Goal: Check status: Check status

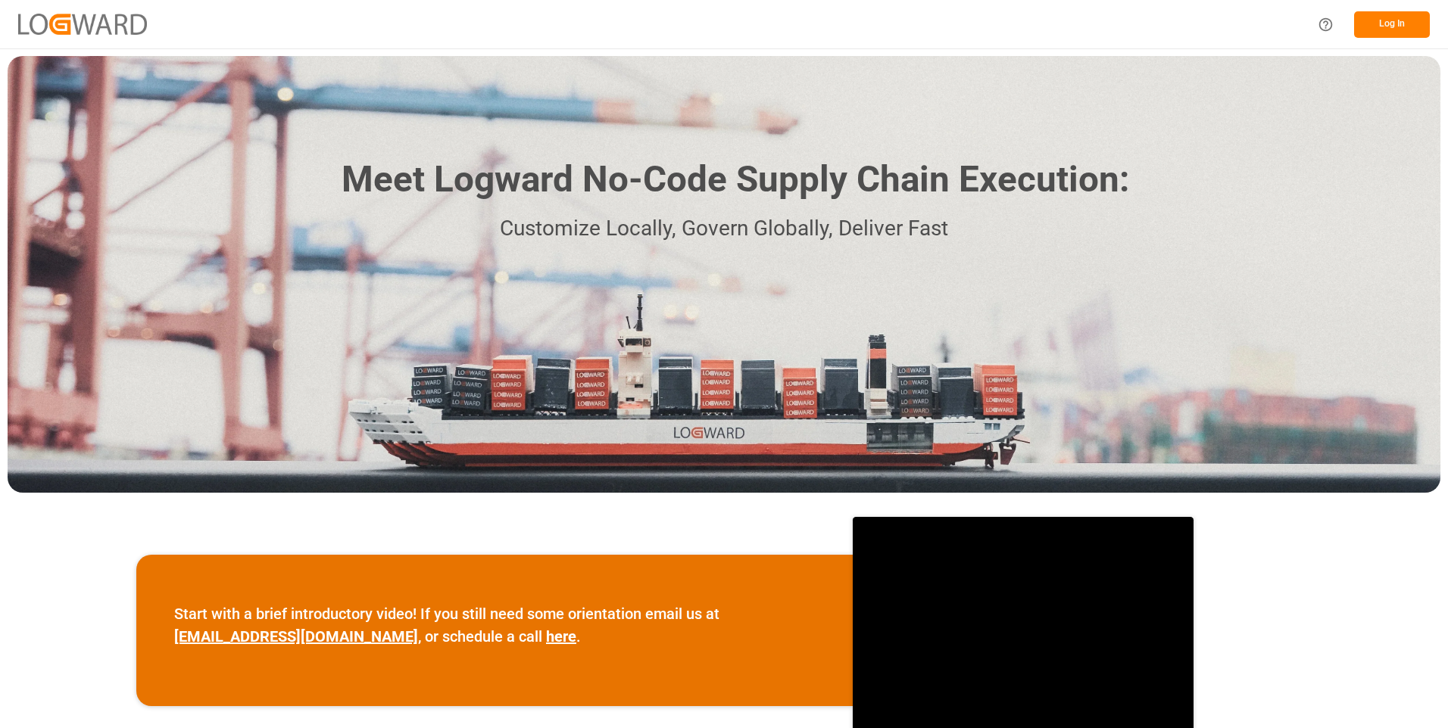
click at [1408, 27] on button "Log In" at bounding box center [1392, 24] width 76 height 27
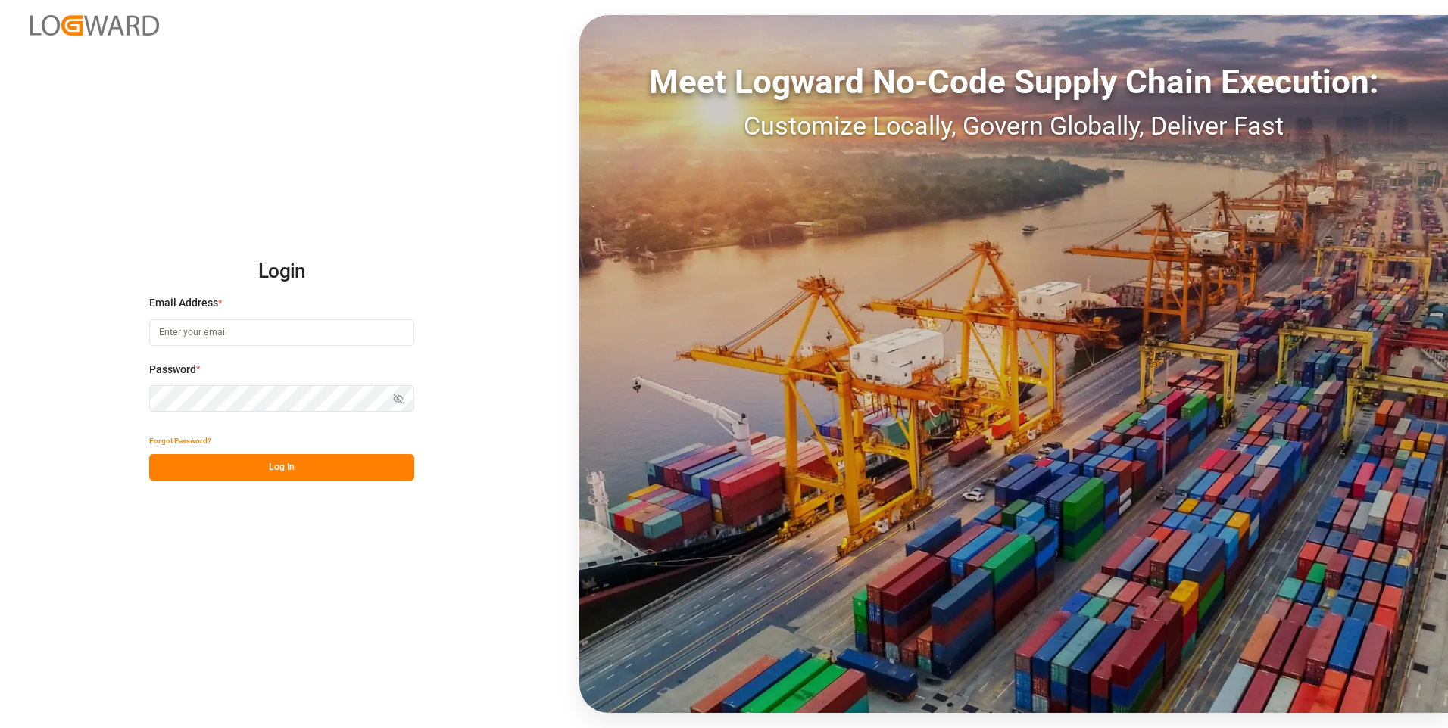
type input "julissa.then@leschaco.com"
click at [292, 471] on button "Log In" at bounding box center [281, 467] width 265 height 27
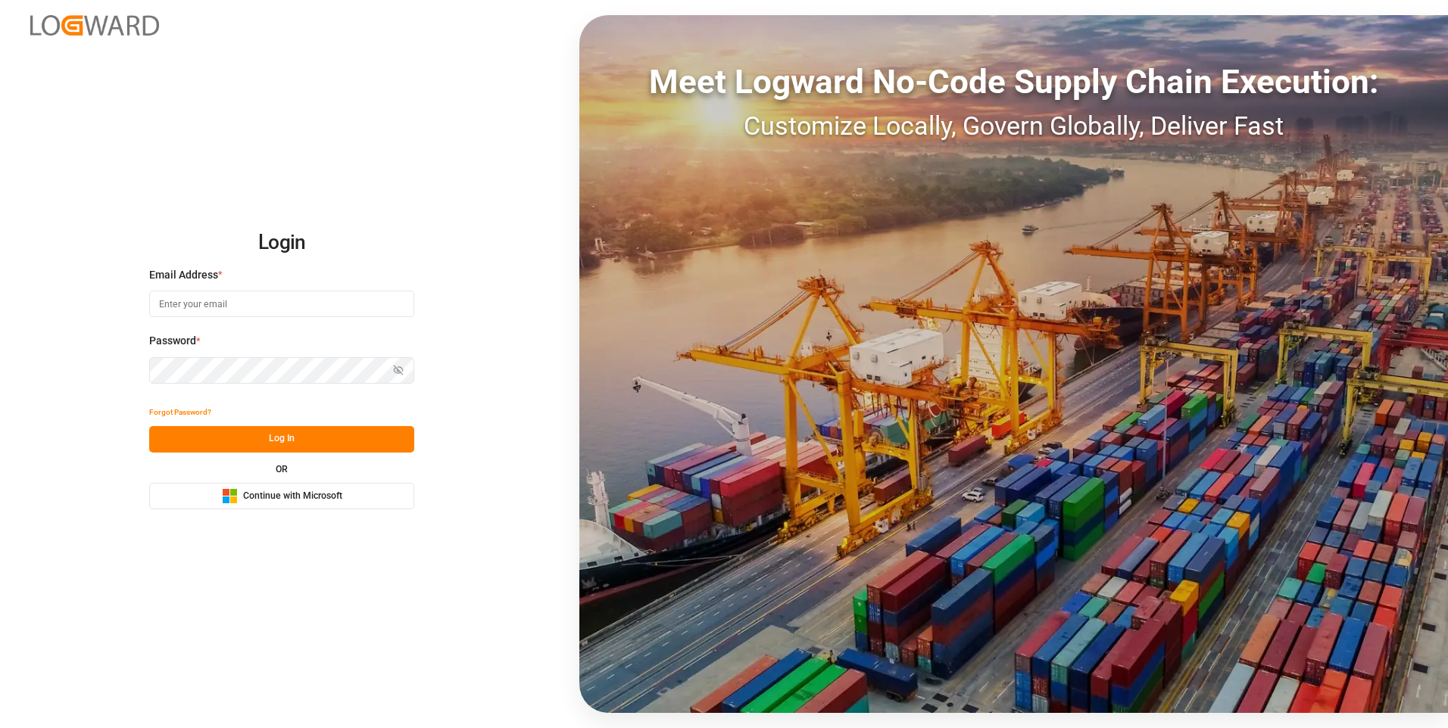
type input "[PERSON_NAME][EMAIL_ADDRESS][DOMAIN_NAME]"
click at [333, 163] on div "Login Email Address * [PERSON_NAME][EMAIL_ADDRESS][DOMAIN_NAME] Password * Show…" at bounding box center [724, 364] width 1448 height 728
click at [326, 440] on button "Log In" at bounding box center [281, 439] width 265 height 27
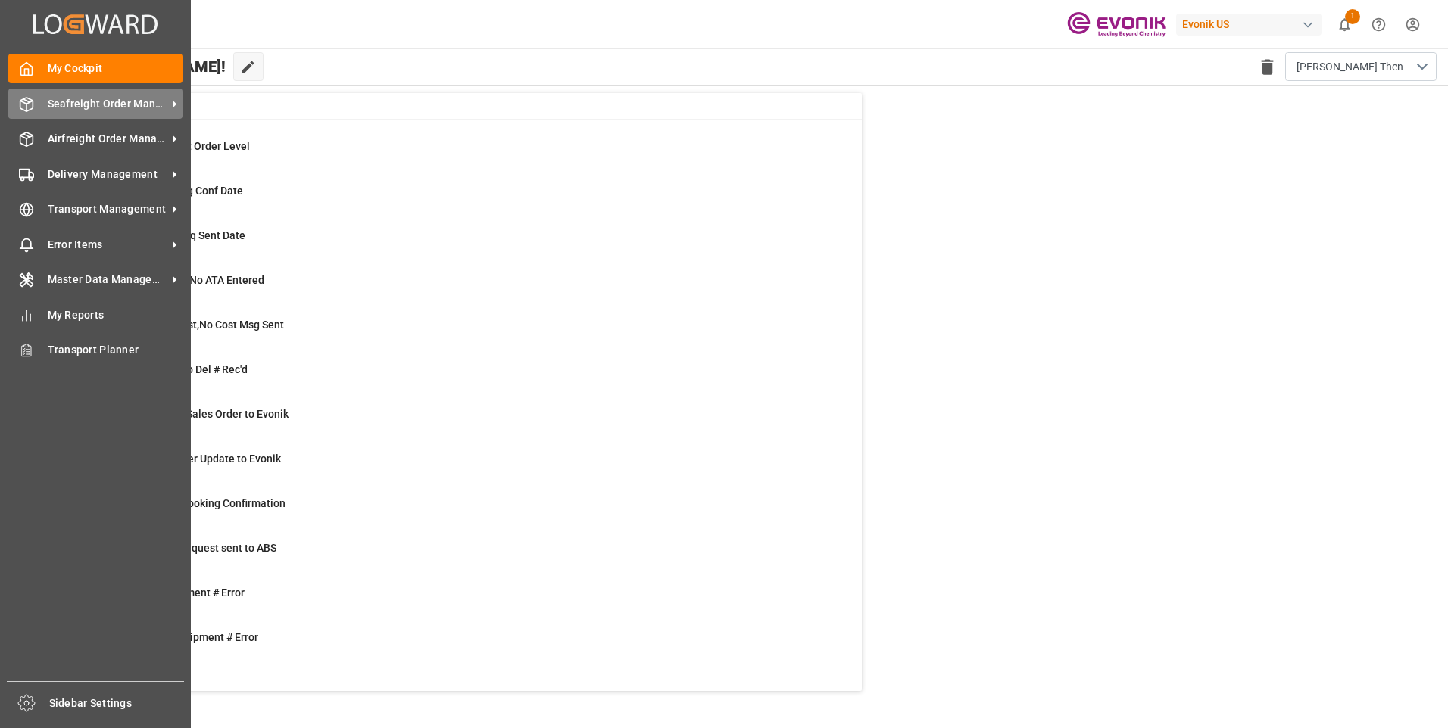
click at [27, 103] on icon at bounding box center [26, 104] width 15 height 15
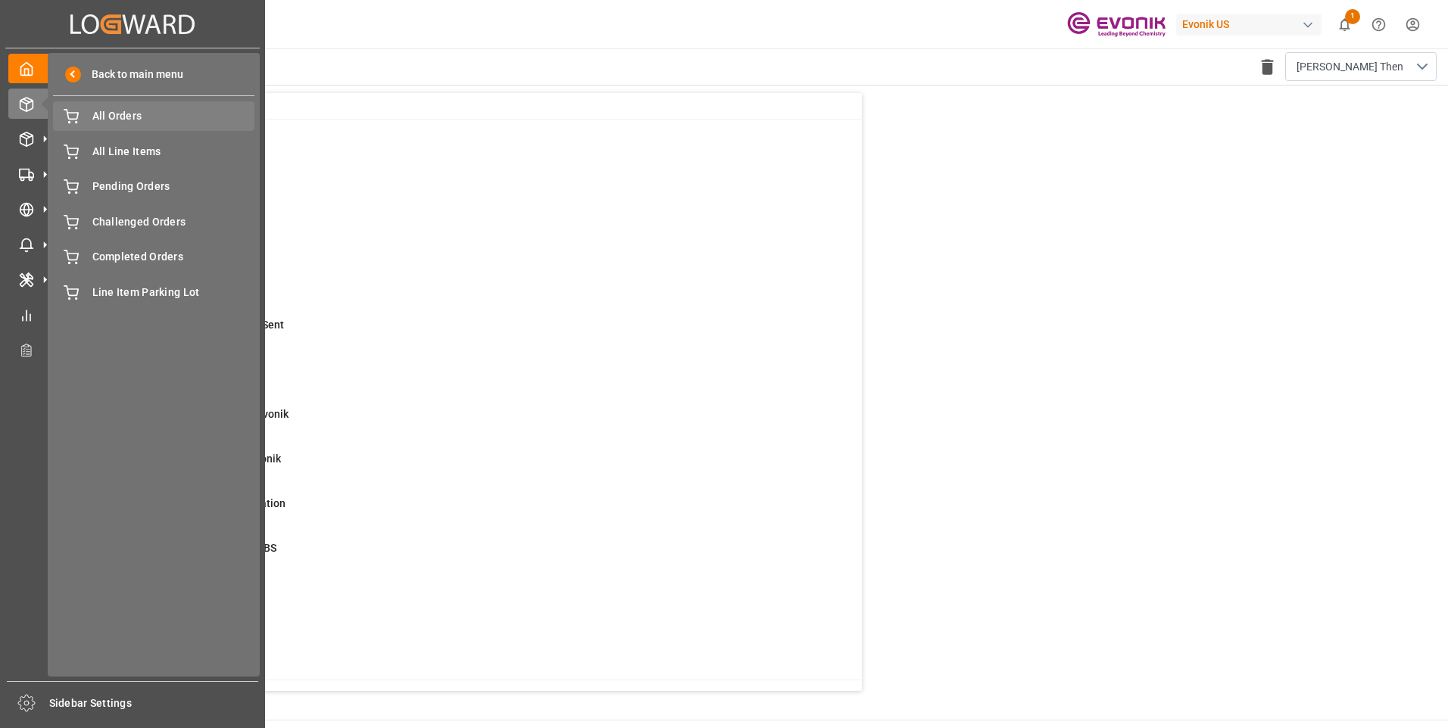
click at [112, 124] on span "All Orders" at bounding box center [173, 116] width 163 height 16
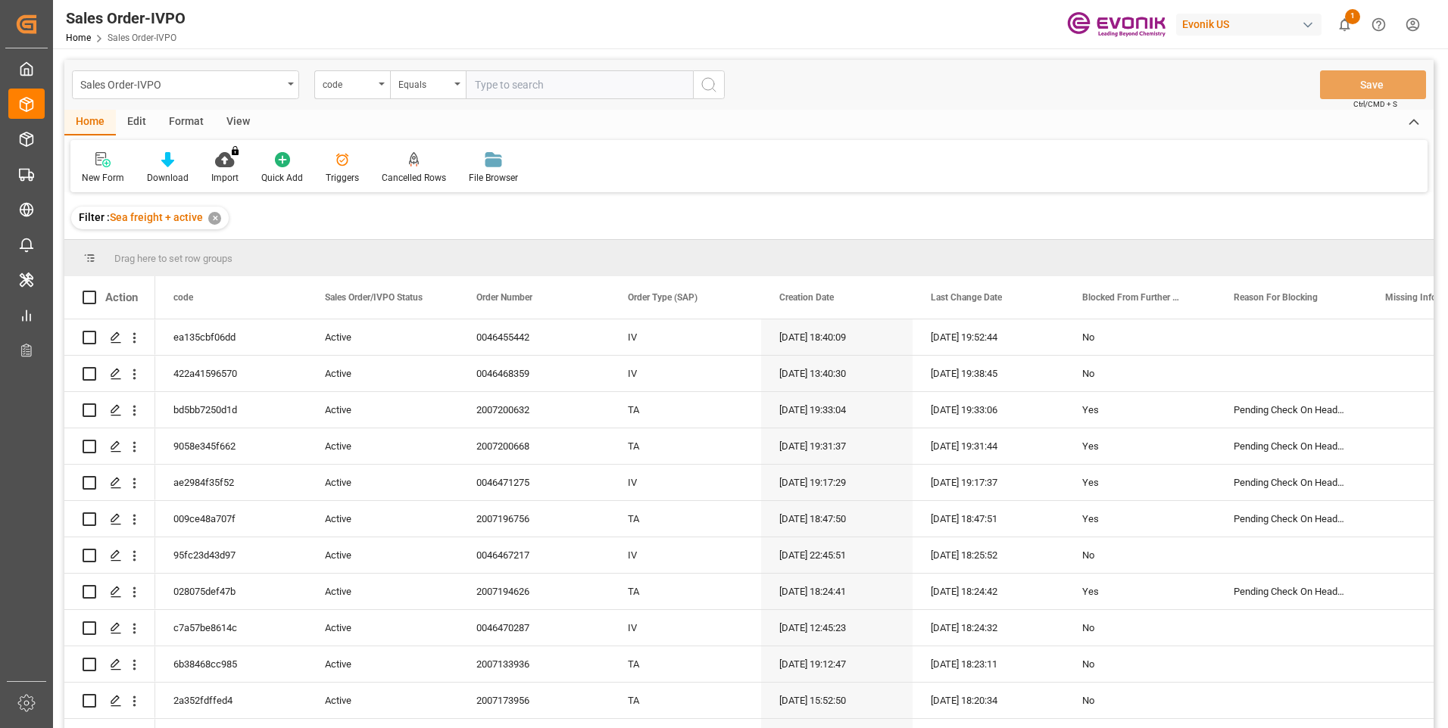
click at [348, 86] on div "code" at bounding box center [348, 82] width 51 height 17
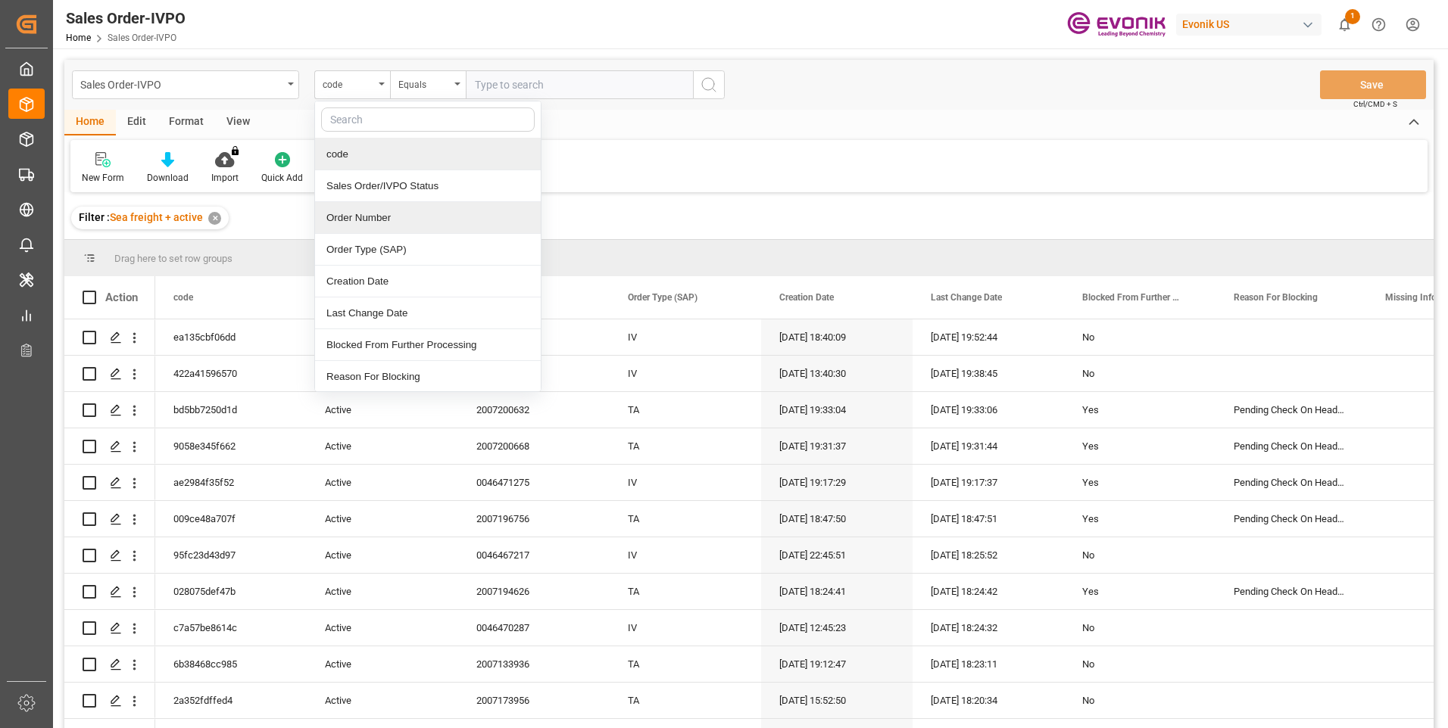
click at [349, 226] on div "Order Number" at bounding box center [428, 218] width 226 height 32
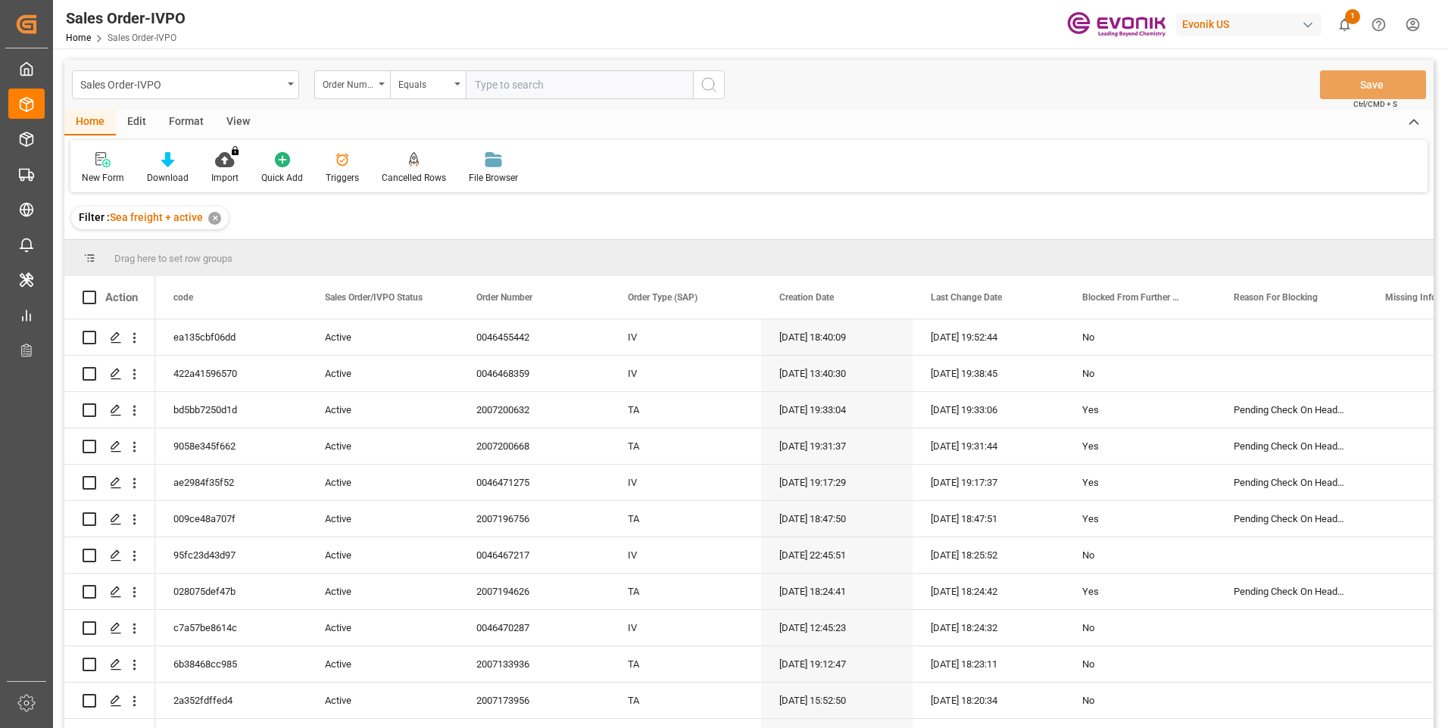
click at [529, 87] on input "text" at bounding box center [579, 84] width 227 height 29
paste input "0046473295"
type input "0046473295"
click at [705, 86] on icon "search button" at bounding box center [709, 85] width 18 height 18
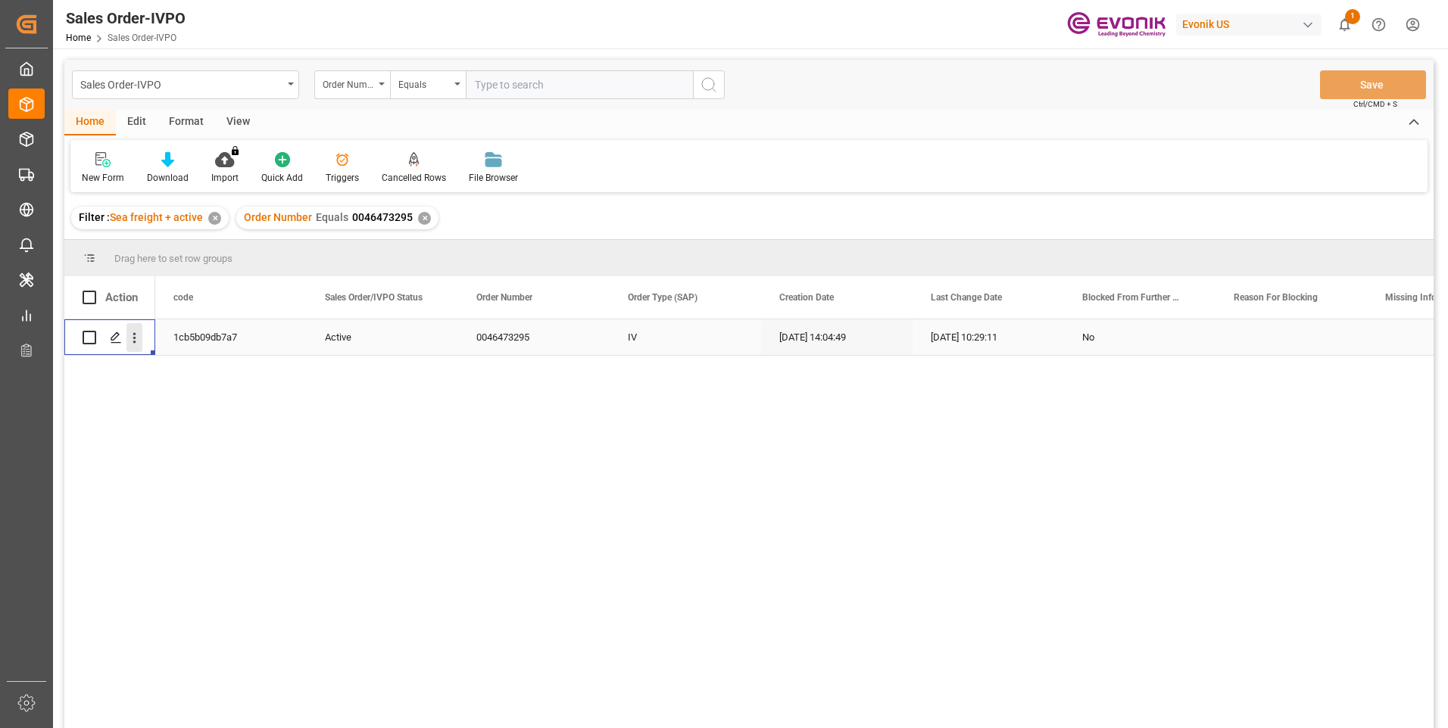
click at [134, 338] on icon "open menu" at bounding box center [134, 338] width 3 height 11
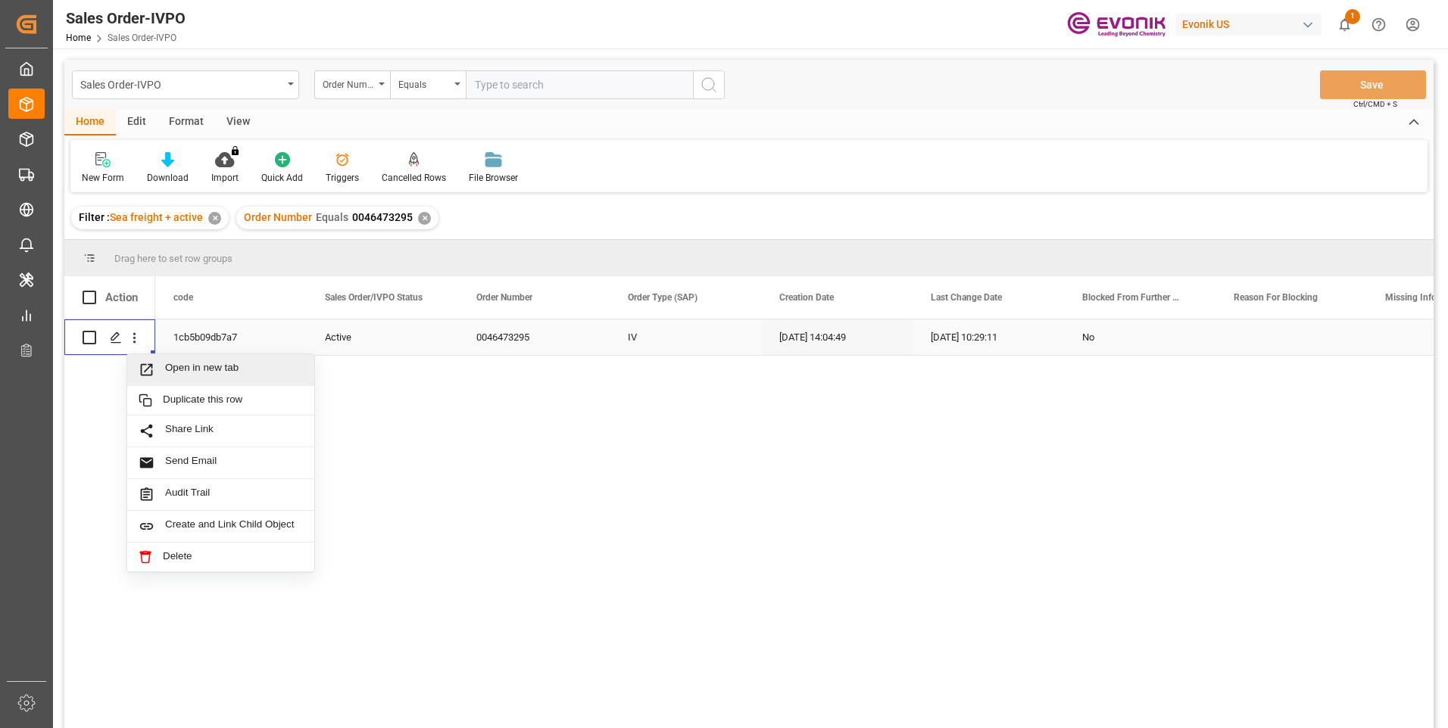
click at [190, 370] on span "Open in new tab" at bounding box center [234, 370] width 138 height 16
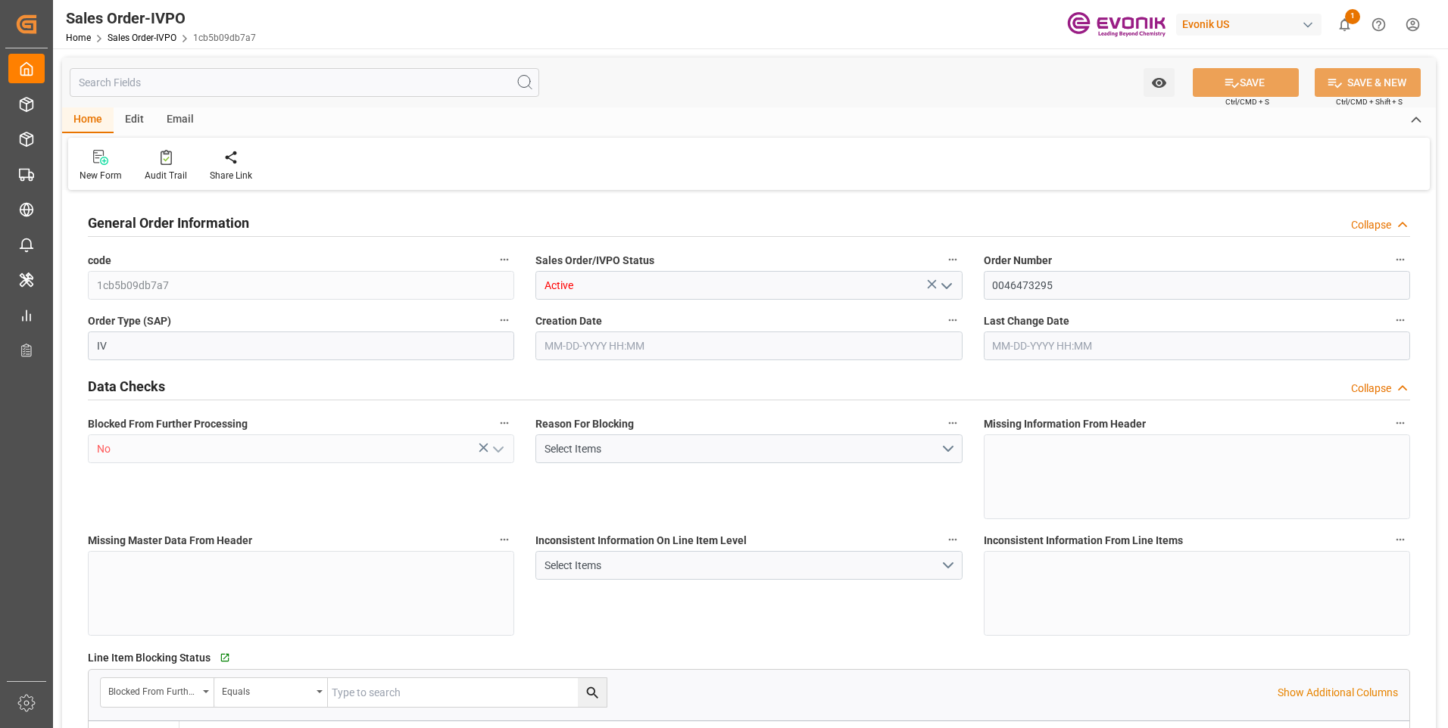
type input "COCTG"
type input "0"
type input "5"
type input "7"
type input "34"
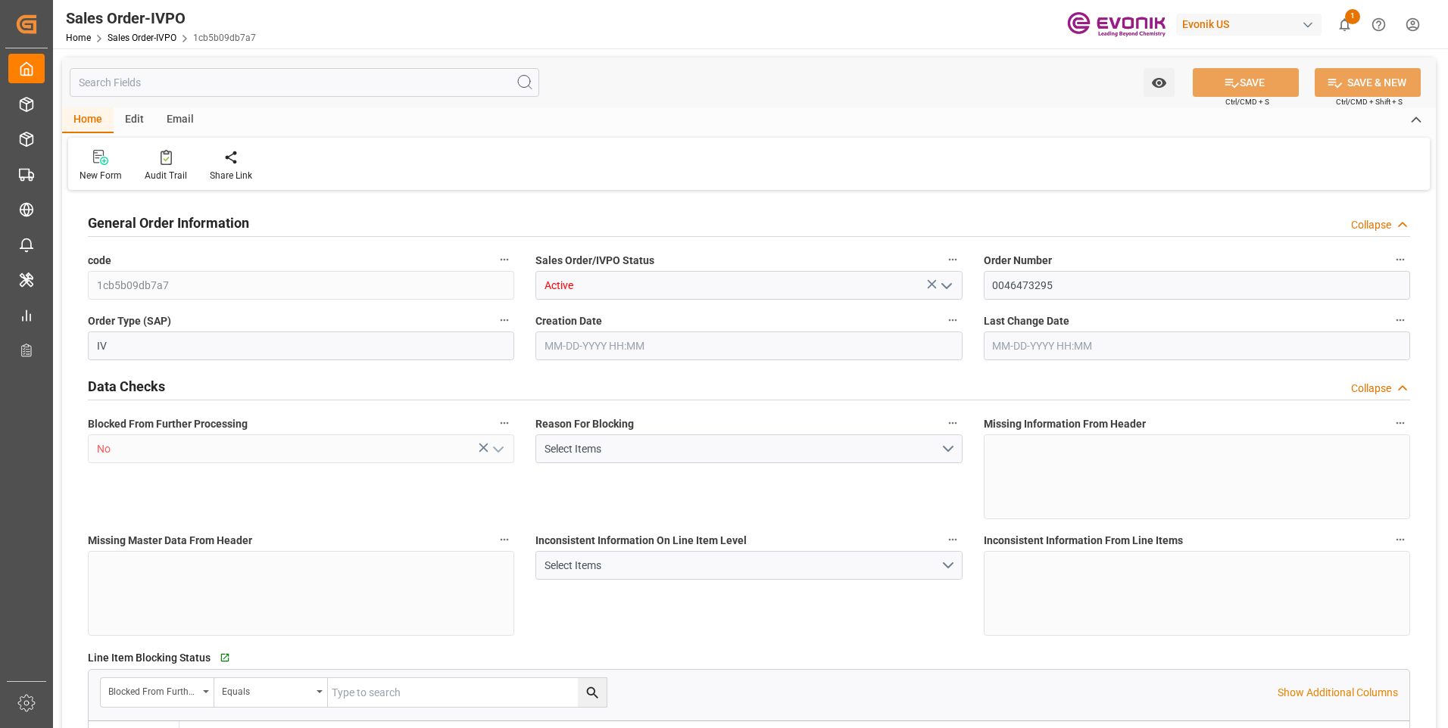
type input "102700"
type input "990.8"
type input "85000"
type input "150"
type input "09-15-2025 14:04"
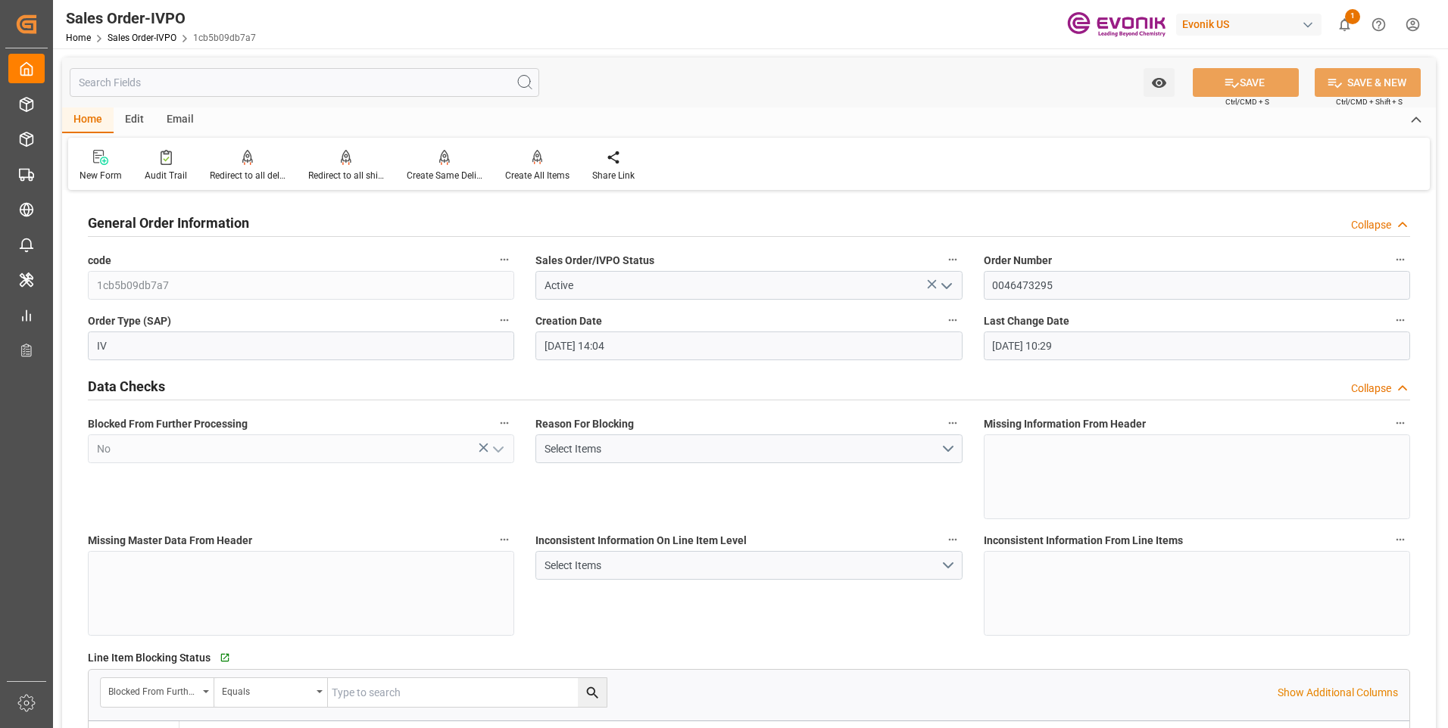
type input "09-16-2025 10:29"
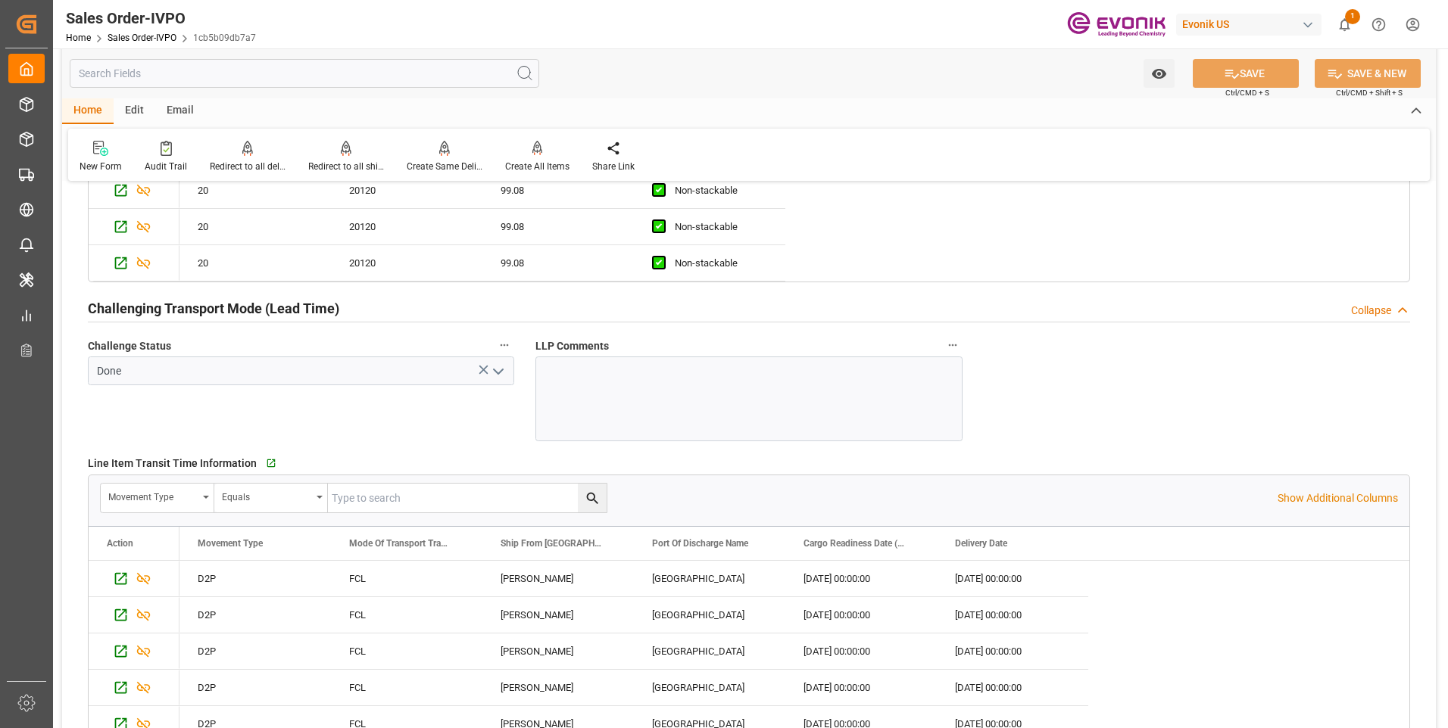
scroll to position [2802, 0]
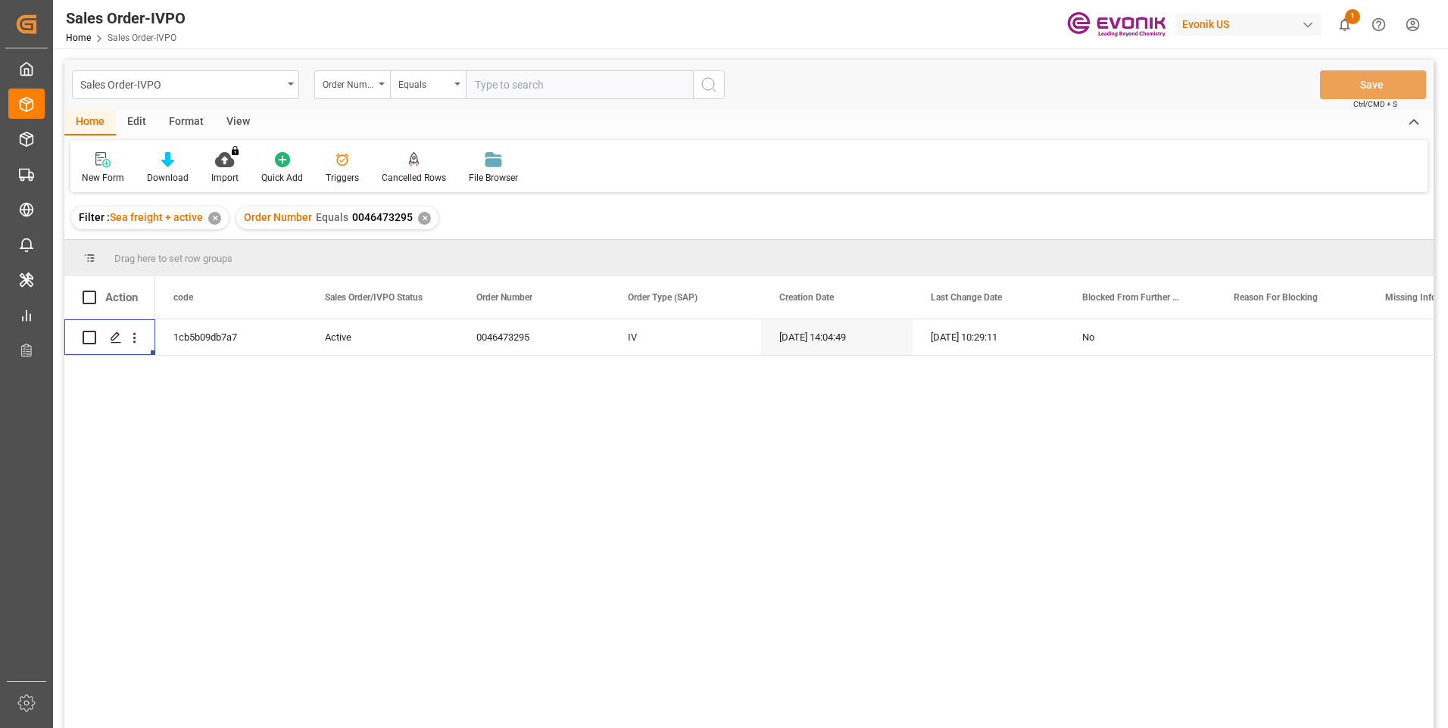
click at [519, 454] on div "1cb5b09db7a7 Active 0046473295 IV [DATE] 14:04:49 [DATE] 10:29:11 No" at bounding box center [794, 529] width 1278 height 419
click at [529, 120] on div "Home Edit Format View" at bounding box center [748, 123] width 1369 height 26
click at [232, 426] on div "1cb5b09db7a7 Active 0046473295 IV 09-15-2025 14:04:49 09-16-2025 10:29:11 No" at bounding box center [794, 529] width 1278 height 419
click at [154, 366] on div "1cb5b09db7a7 Active 0046473295 IV 09-15-2025 14:04:49 09-16-2025 10:29:11 No" at bounding box center [748, 526] width 1369 height 413
click at [626, 467] on div "1cb5b09db7a7 Active 0046473295 IV 09-15-2025 14:04:49 09-16-2025 10:29:11 No" at bounding box center [794, 529] width 1278 height 419
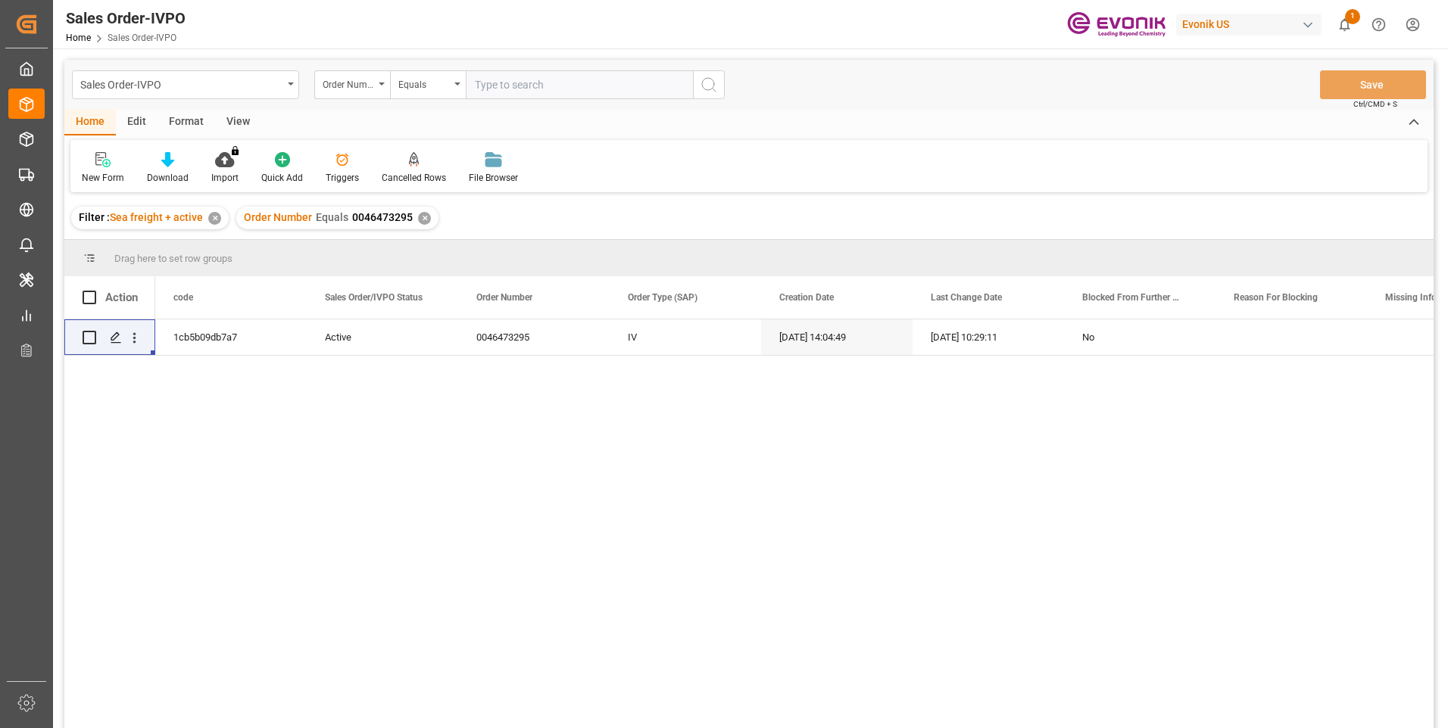
click at [794, 534] on div "1cb5b09db7a7 Active 0046473295 IV 09-15-2025 14:04:49 09-16-2025 10:29:11 No" at bounding box center [794, 529] width 1278 height 419
